Goal: Check status: Check status

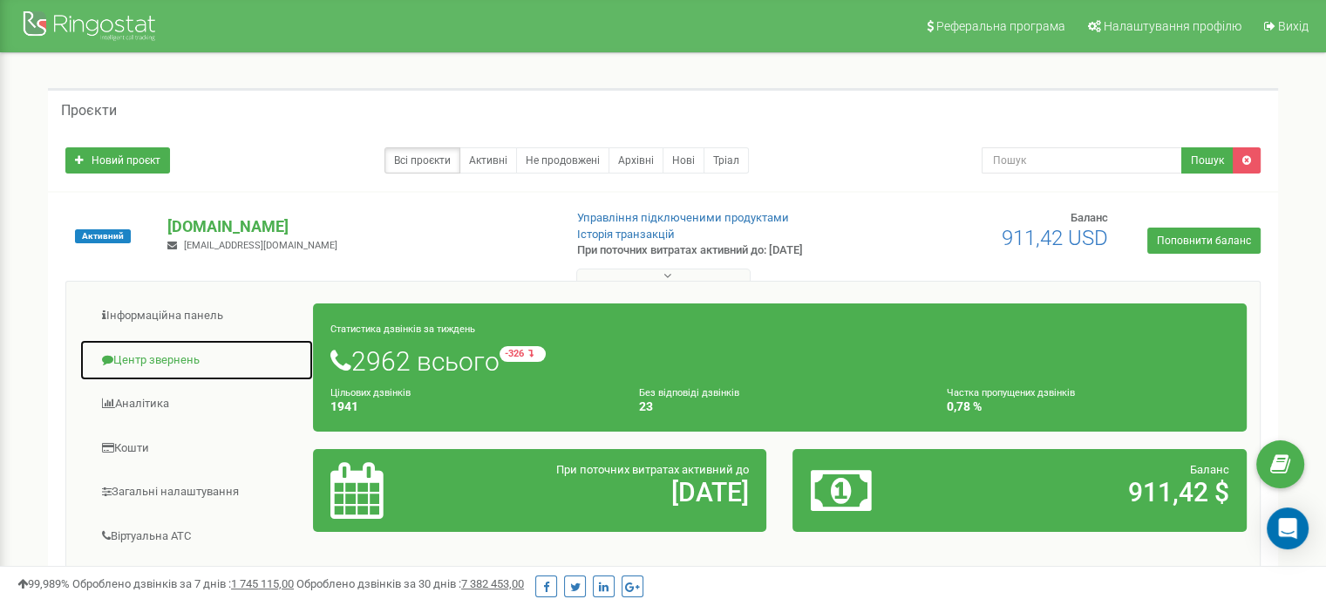
click at [170, 355] on link "Центр звернень" at bounding box center [196, 360] width 235 height 43
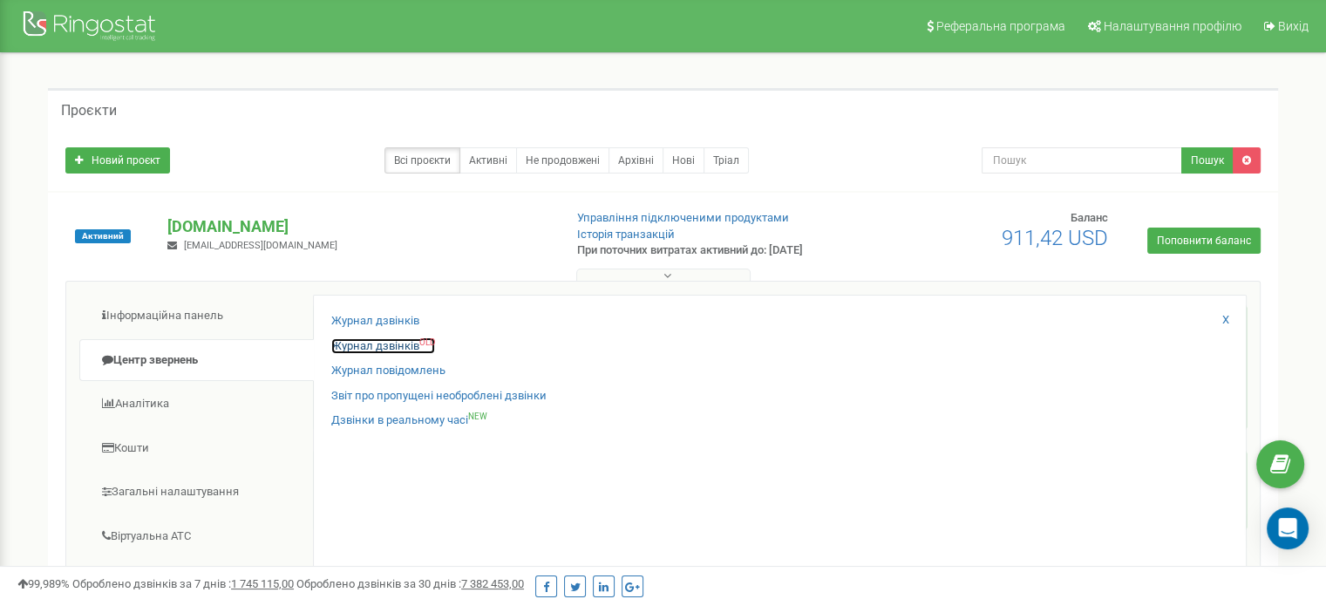
click at [380, 345] on link "Журнал дзвінків OLD" at bounding box center [383, 346] width 104 height 17
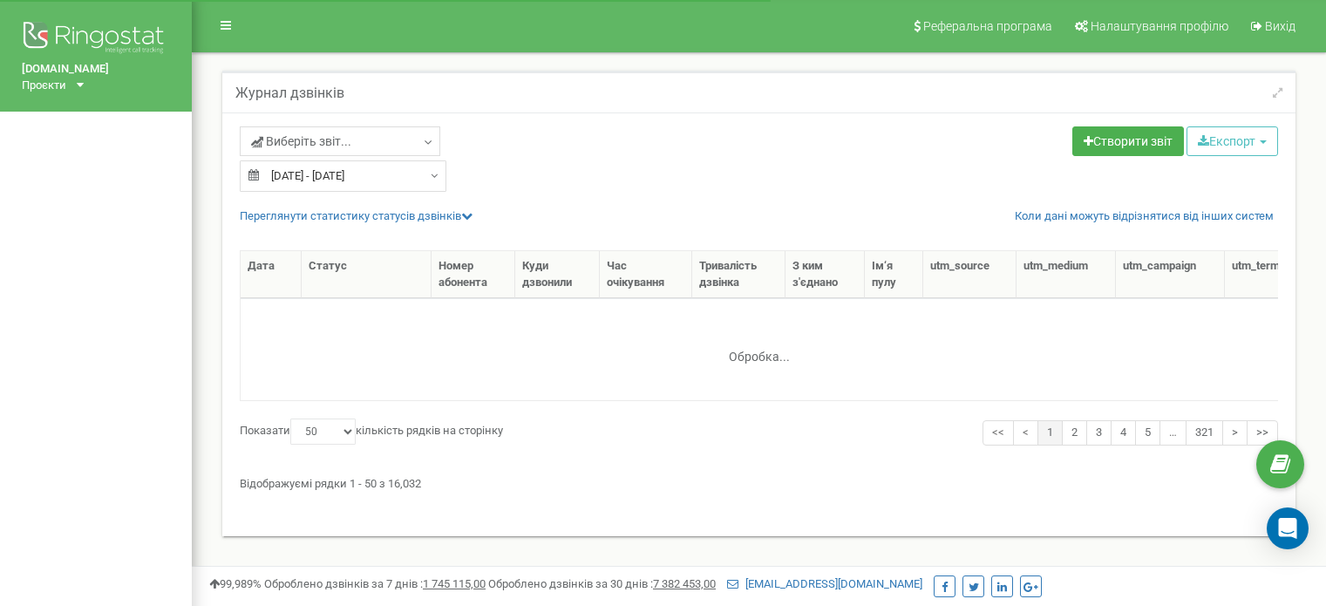
select select "50"
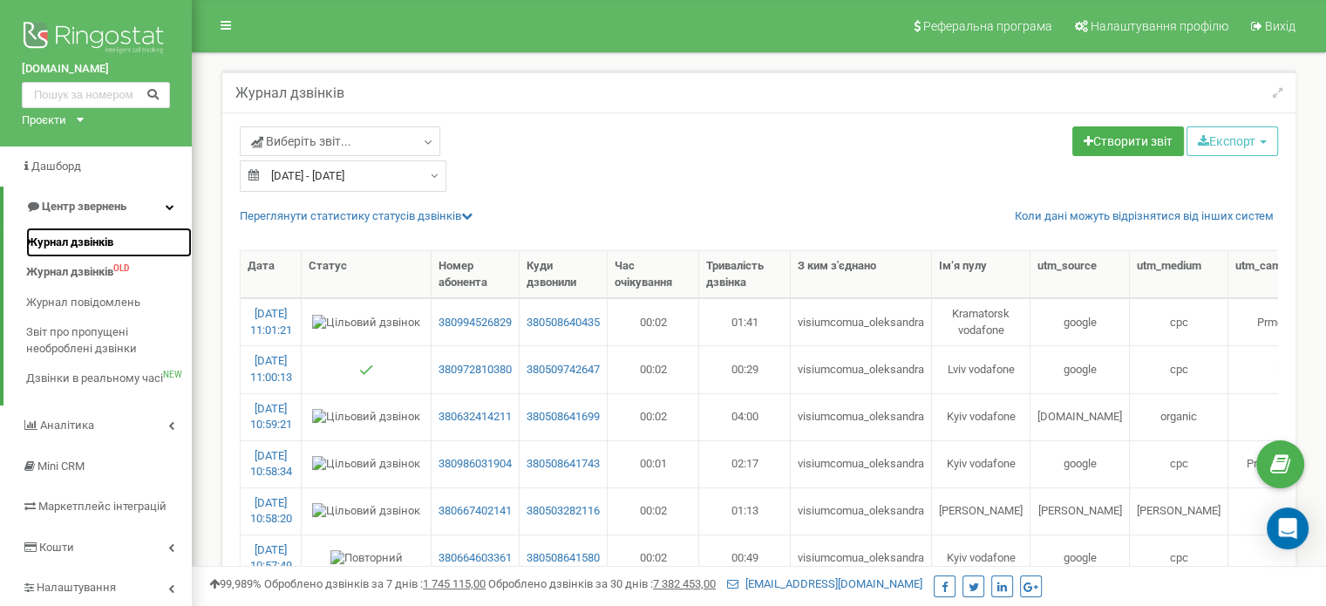
click at [89, 238] on span "Журнал дзвінків" at bounding box center [69, 243] width 87 height 17
click at [78, 240] on span "Журнал дзвінків" at bounding box center [69, 243] width 87 height 17
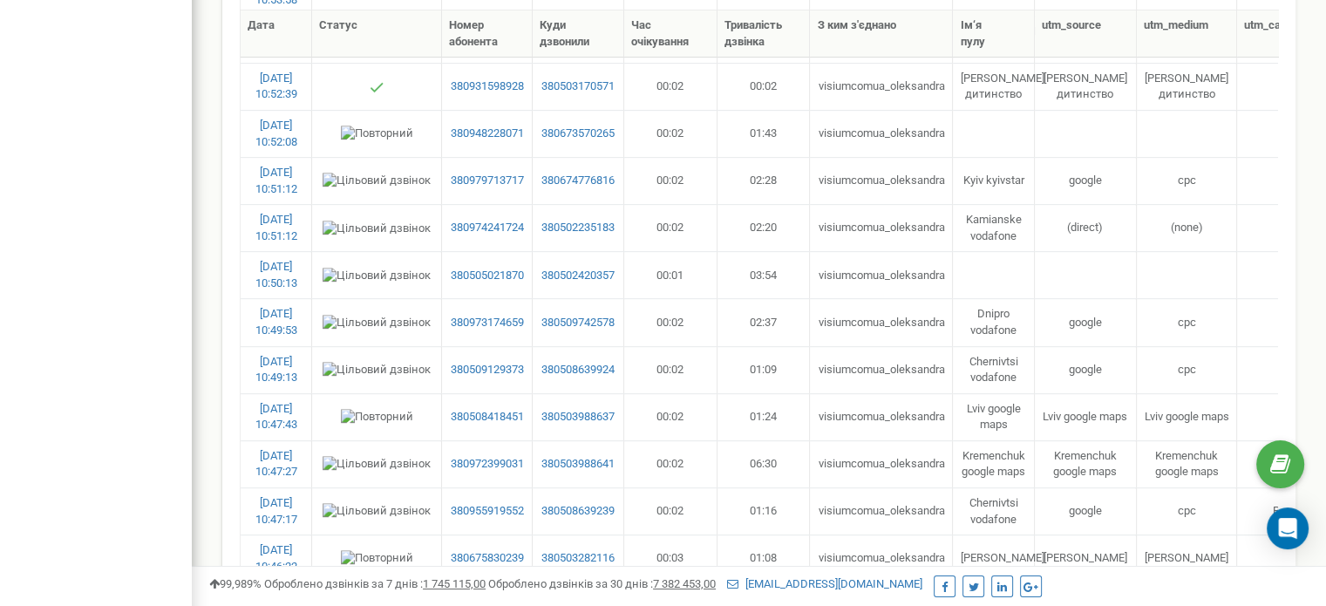
scroll to position [418, 0]
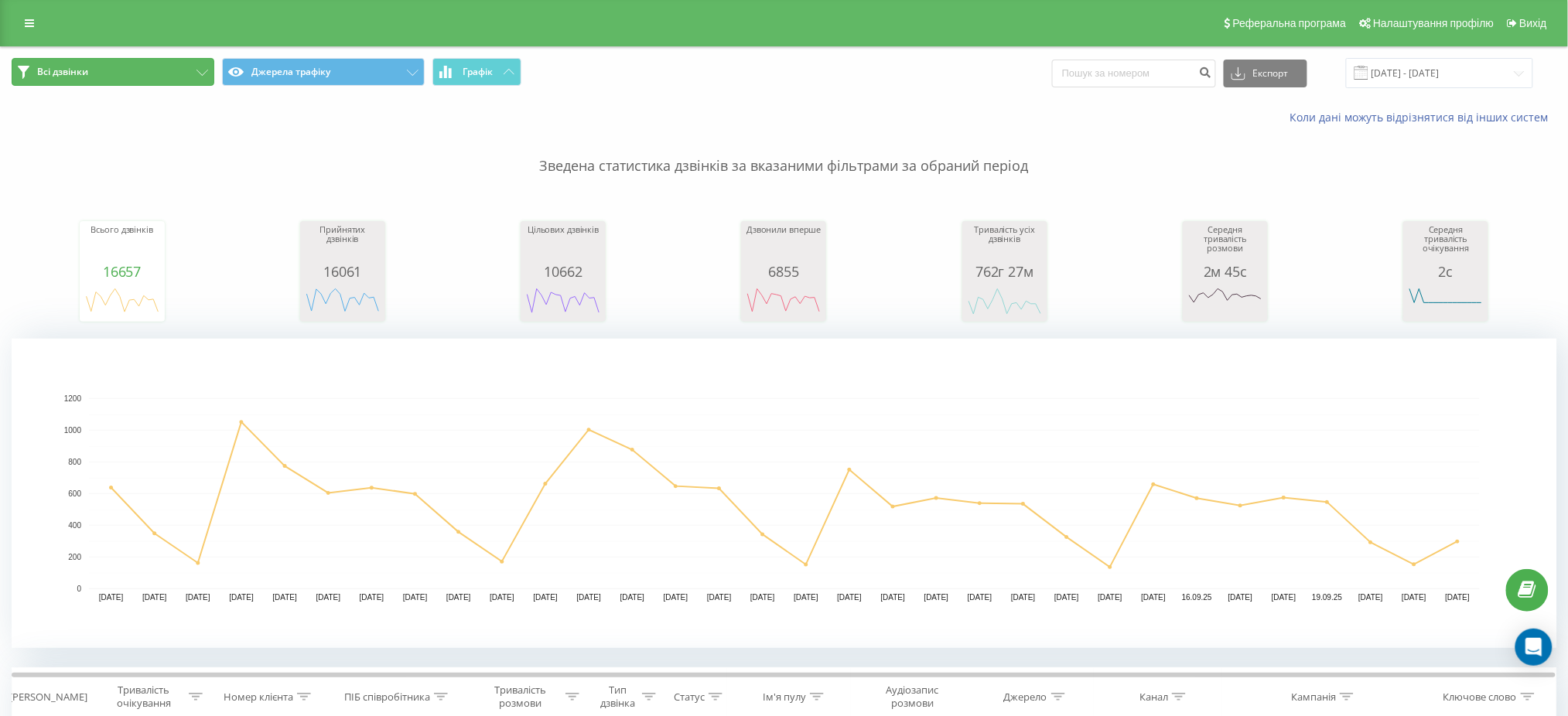
click at [201, 68] on button "Всі дзвінки" at bounding box center [113, 71] width 202 height 28
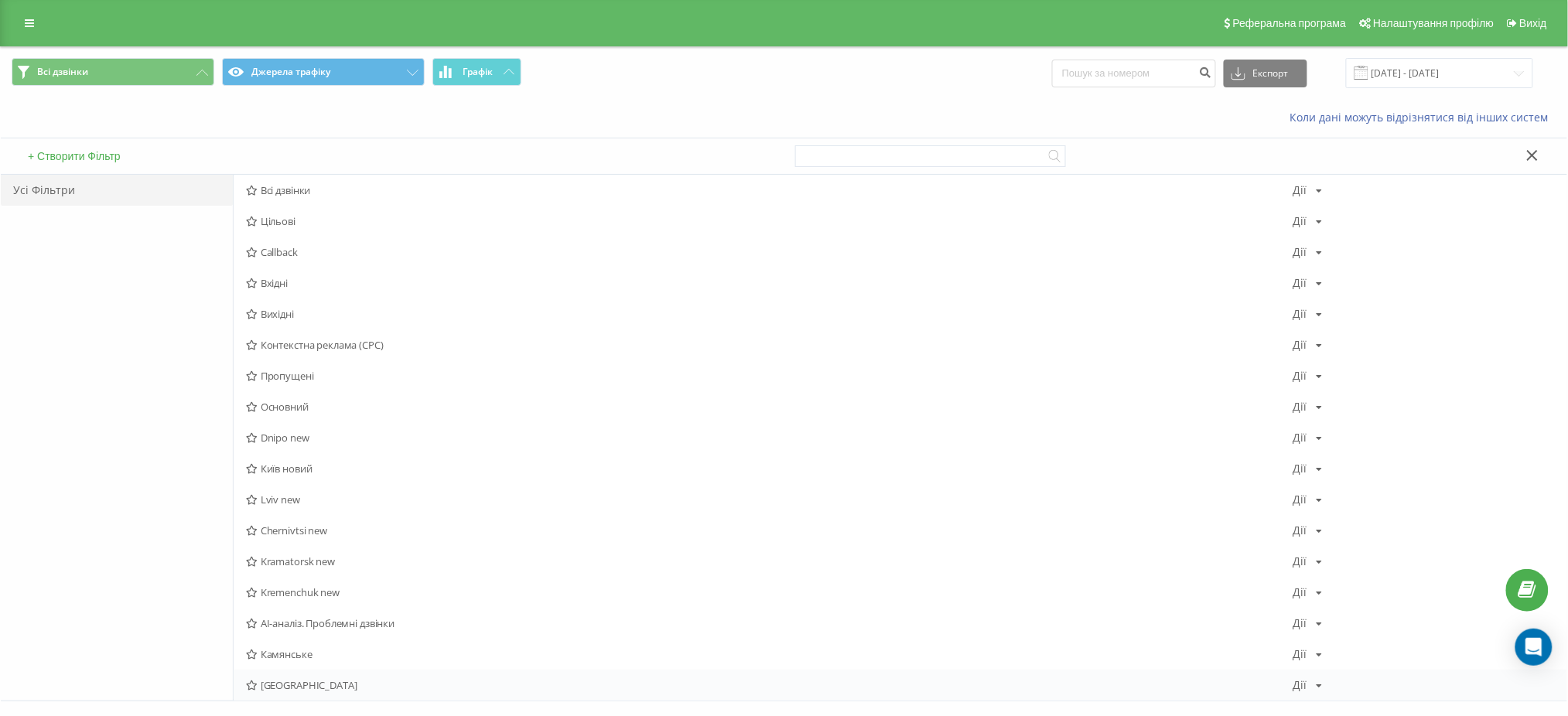
click at [295, 684] on span "[GEOGRAPHIC_DATA]" at bounding box center [769, 685] width 1047 height 11
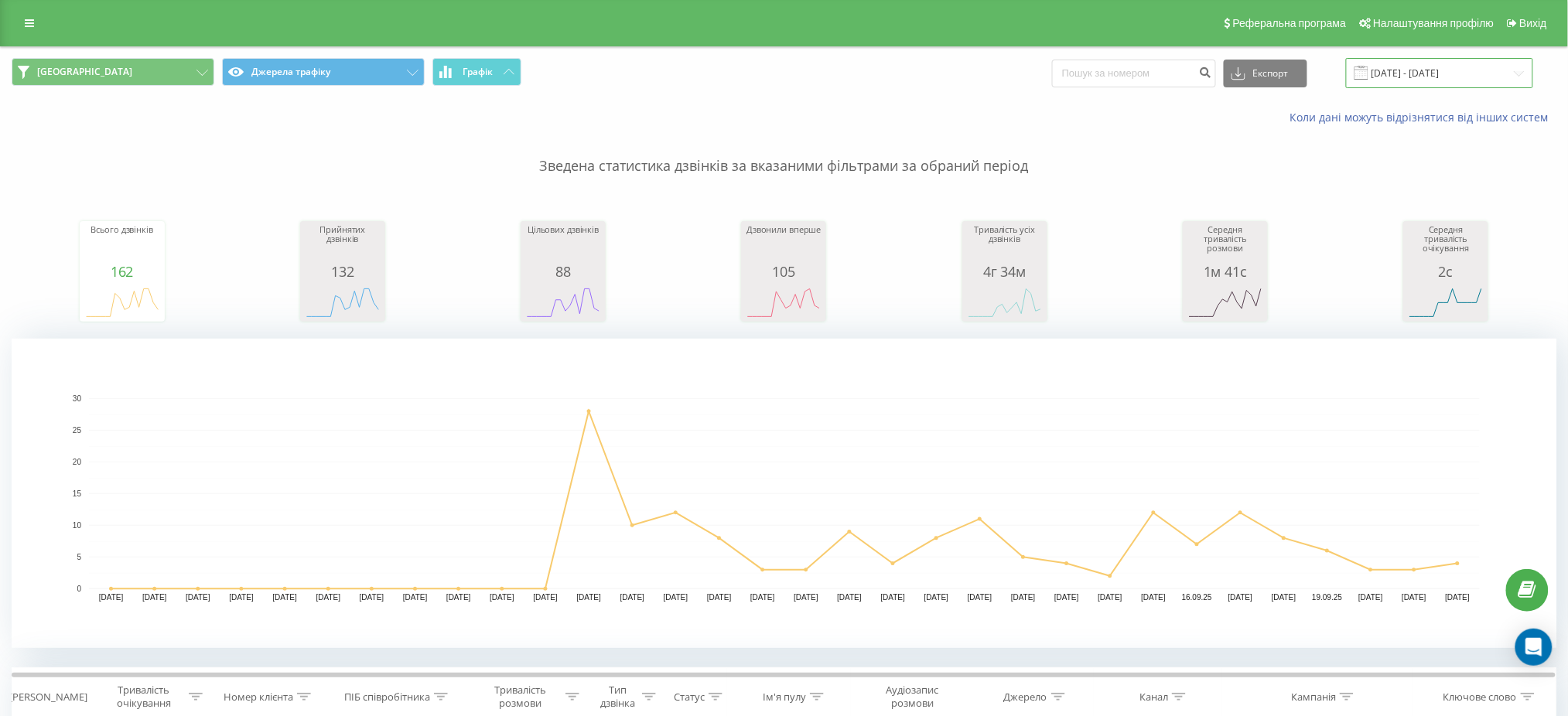
click at [1427, 69] on input "[DATE] - [DATE]" at bounding box center [1439, 73] width 187 height 30
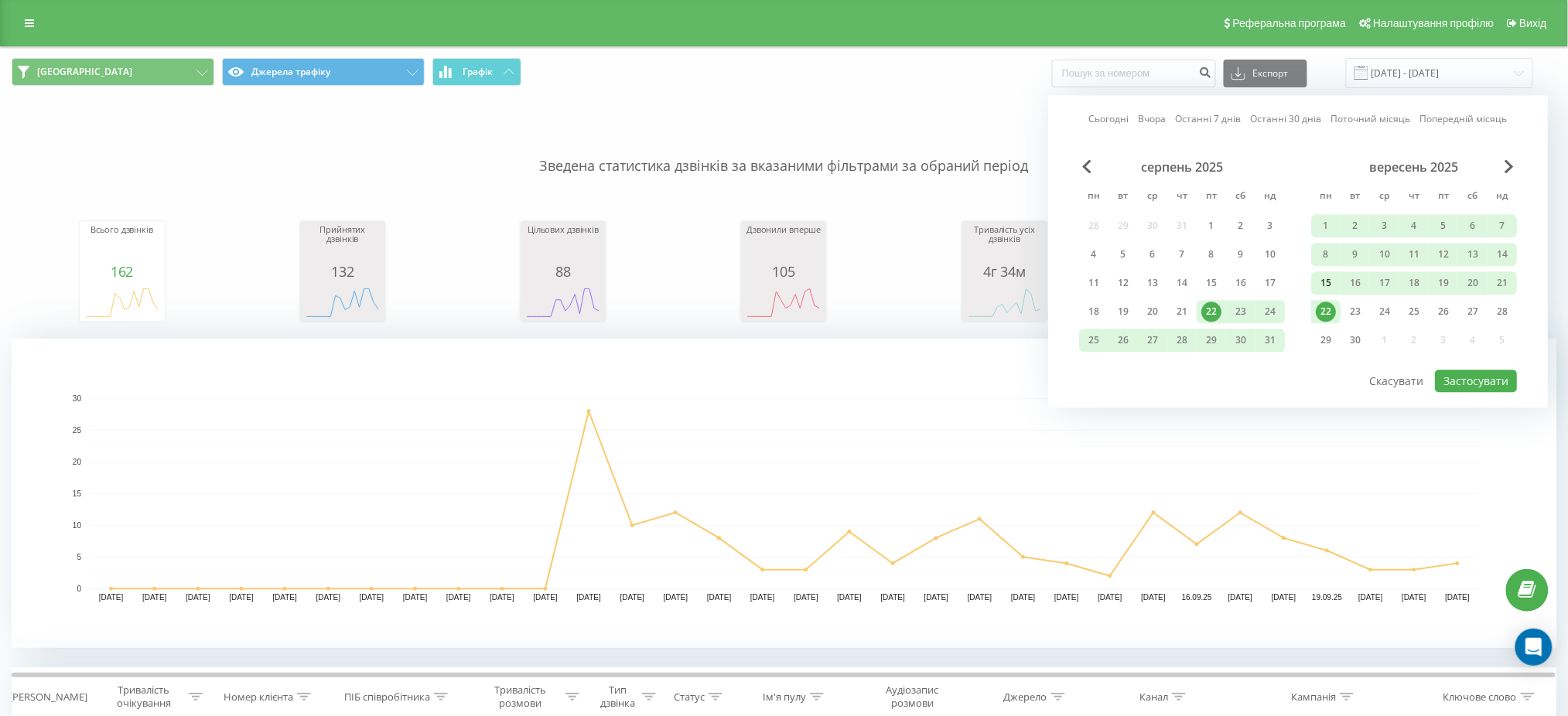
click at [1318, 279] on div "15" at bounding box center [1326, 283] width 20 height 20
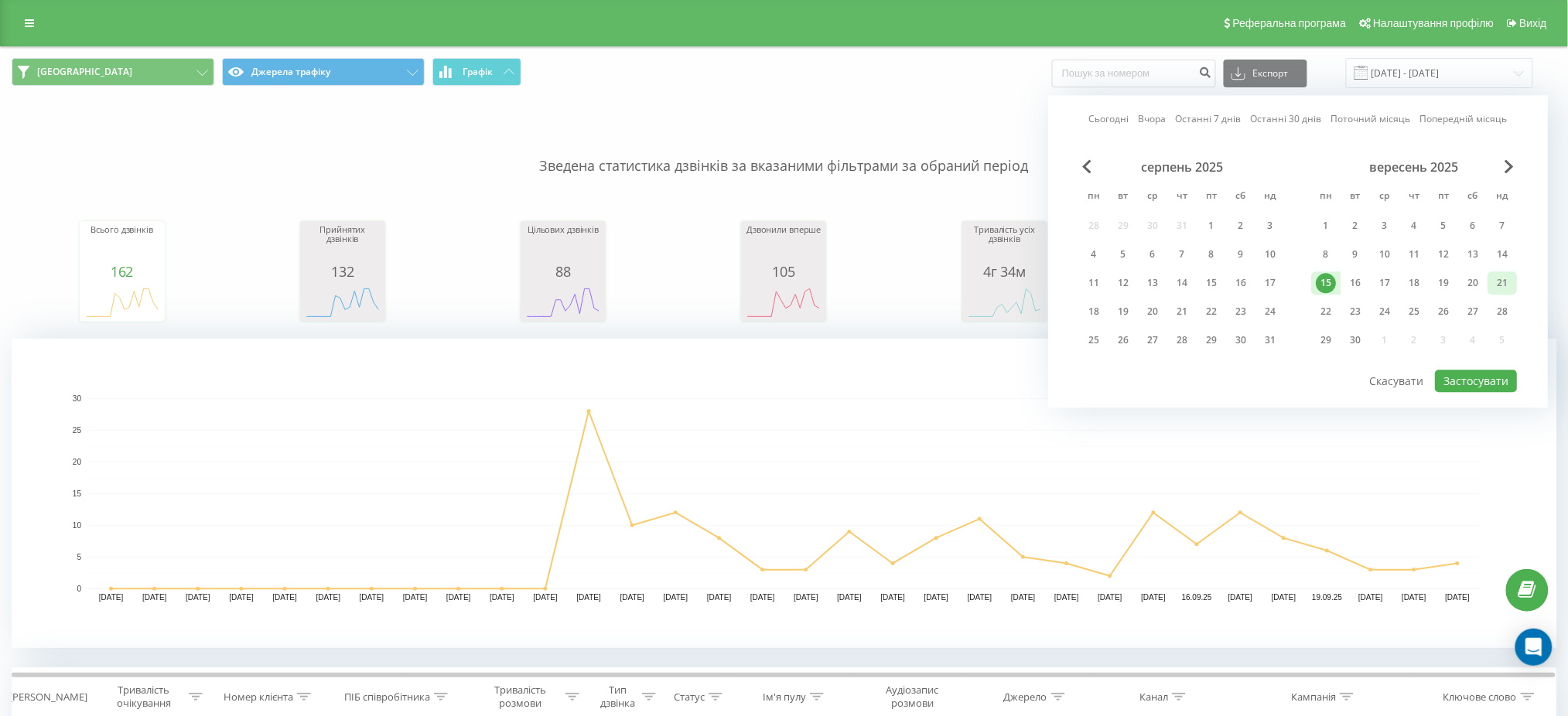
click at [1499, 285] on div "21" at bounding box center [1502, 283] width 20 height 20
click at [1457, 383] on button "Застосувати" at bounding box center [1476, 381] width 82 height 22
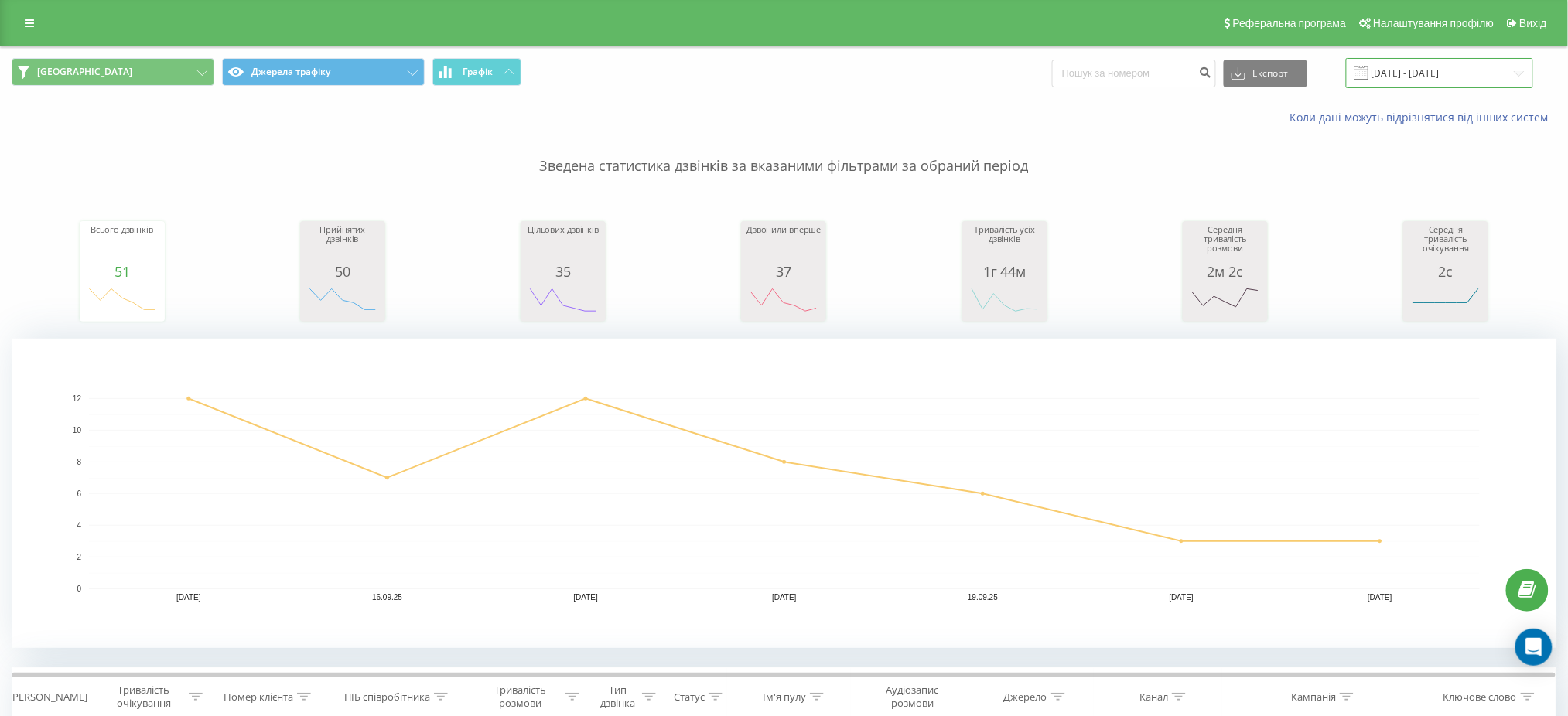
click at [1465, 65] on input "15.09.2025 - 21.09.2025" at bounding box center [1439, 73] width 187 height 30
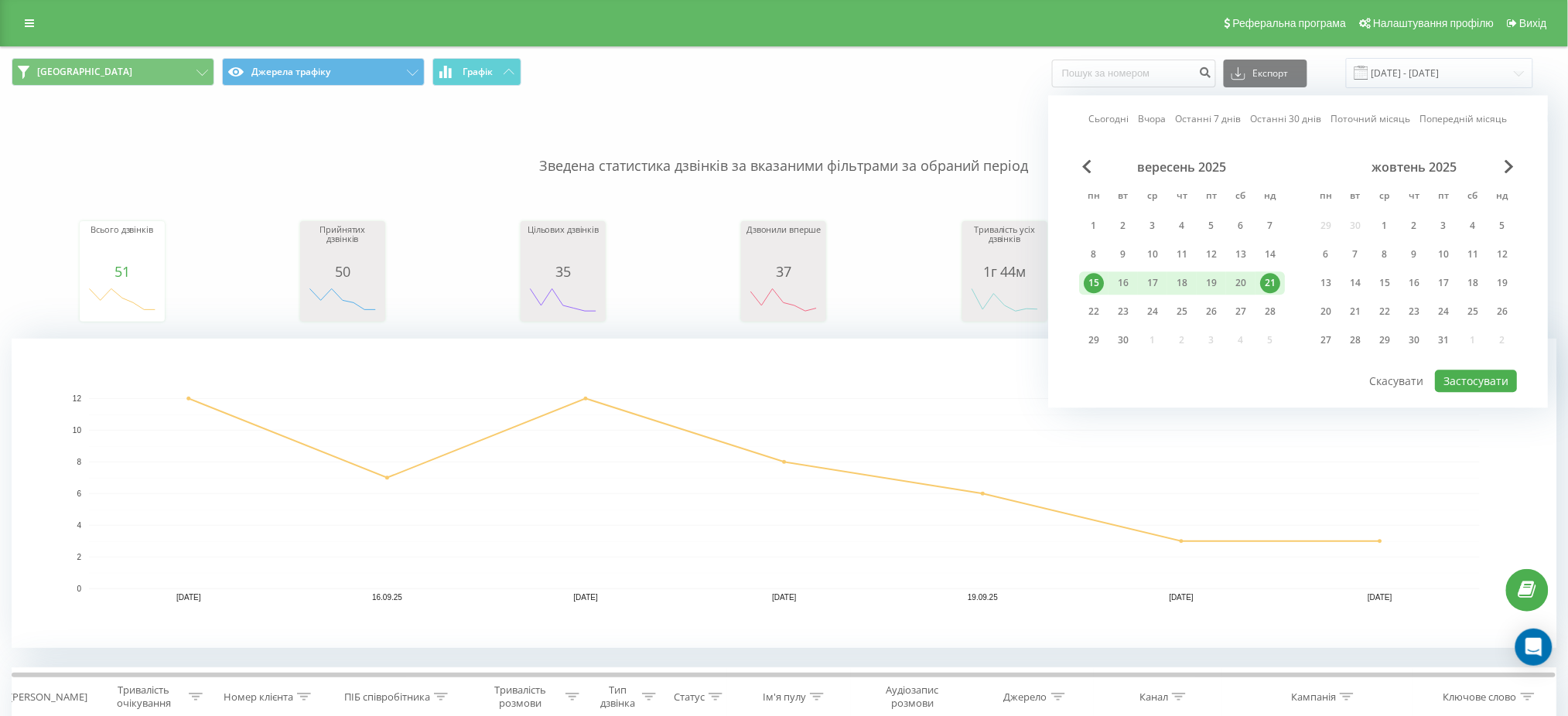
click at [1269, 275] on div "21" at bounding box center [1270, 283] width 20 height 20
click at [1454, 376] on button "Застосувати" at bounding box center [1476, 381] width 82 height 22
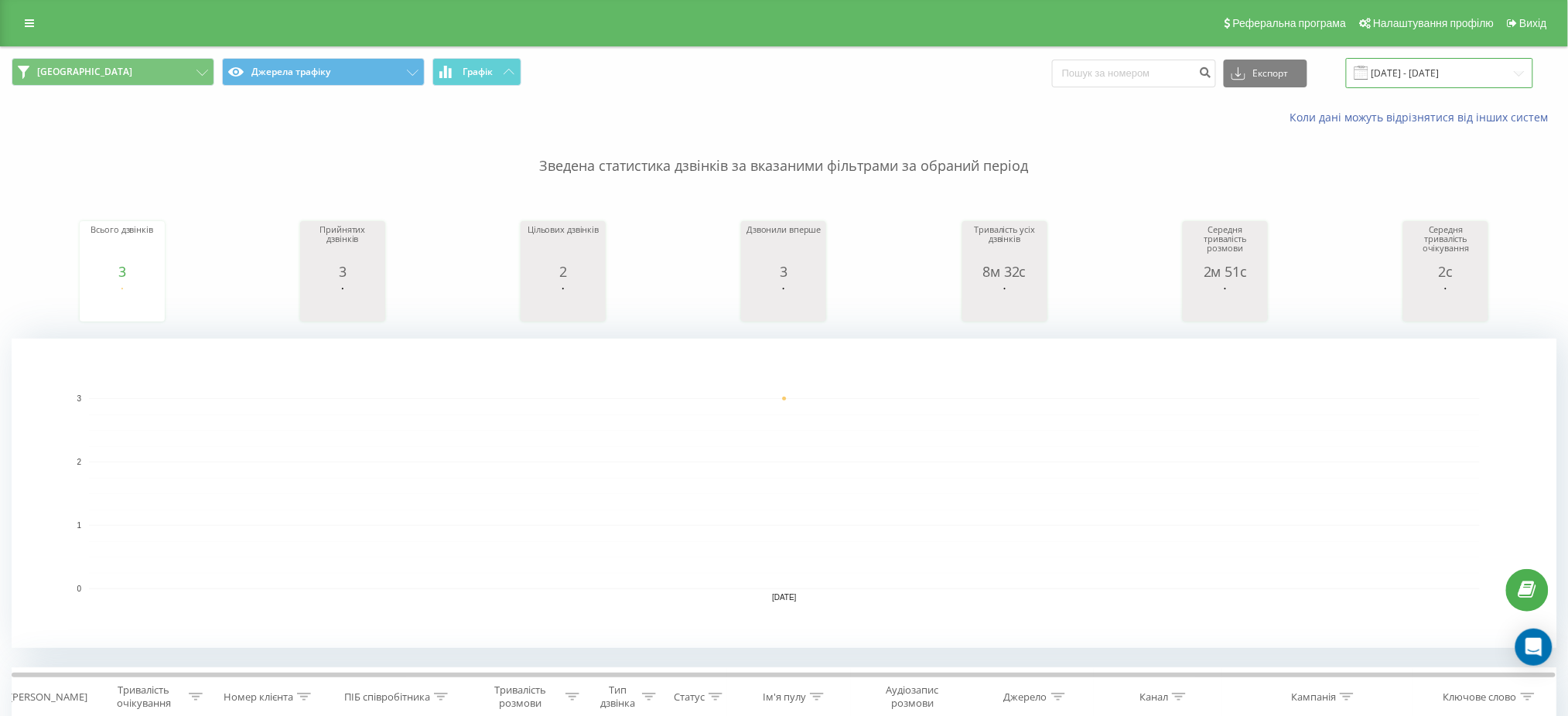
click at [1477, 75] on input "21.09.2025 - 21.09.2025" at bounding box center [1439, 73] width 187 height 30
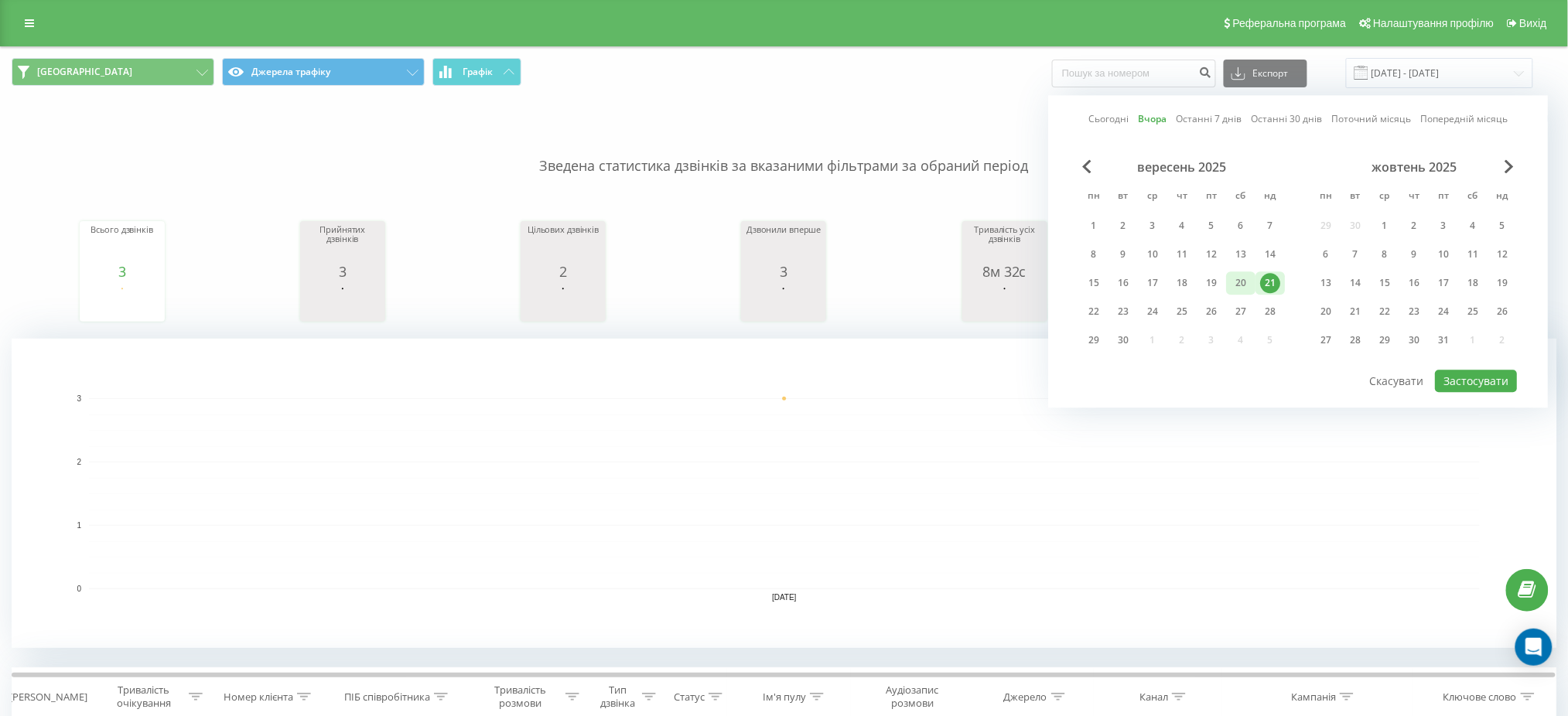
click at [1240, 278] on div "20" at bounding box center [1241, 283] width 20 height 20
click at [1462, 376] on button "Застосувати" at bounding box center [1476, 381] width 82 height 22
type input "20.09.2025 - 20.09.2025"
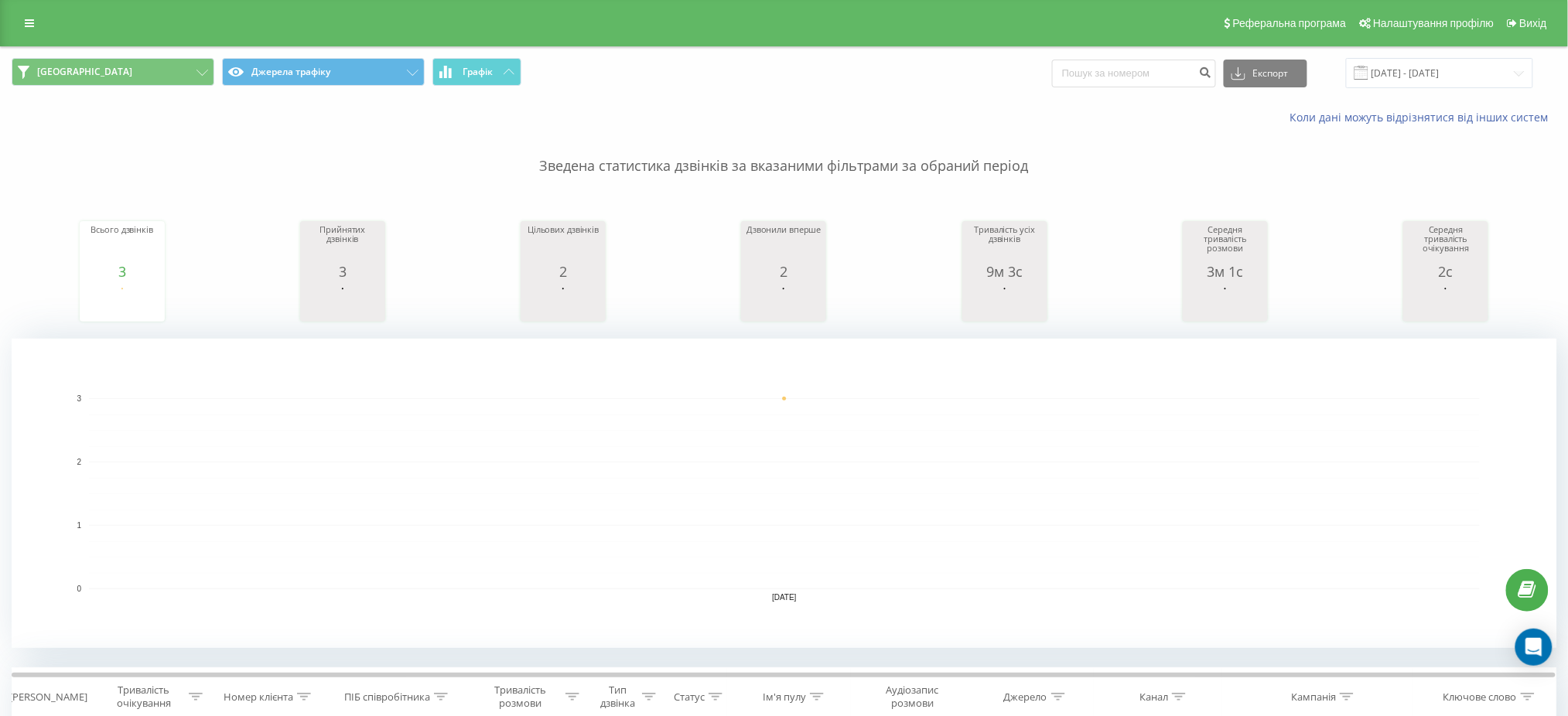
click at [1224, 155] on p "Зведена статистика дзвінків за вказаними фільтрами за обраний період" at bounding box center [784, 151] width 1545 height 51
